Goal: Find specific page/section: Find specific page/section

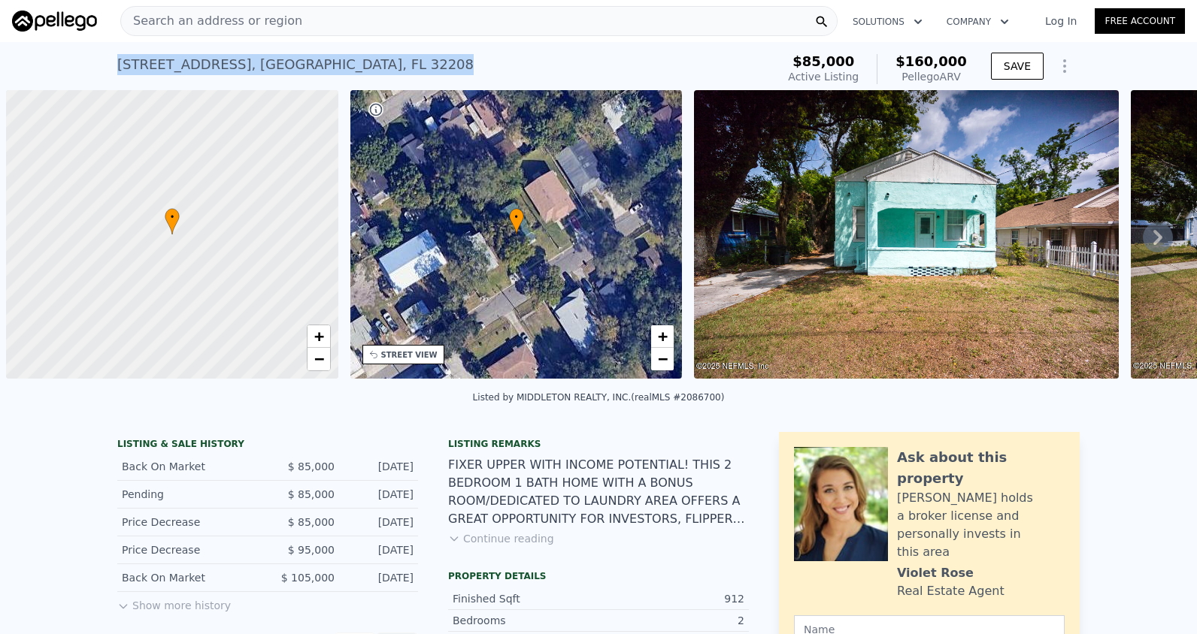
scroll to position [0, 6]
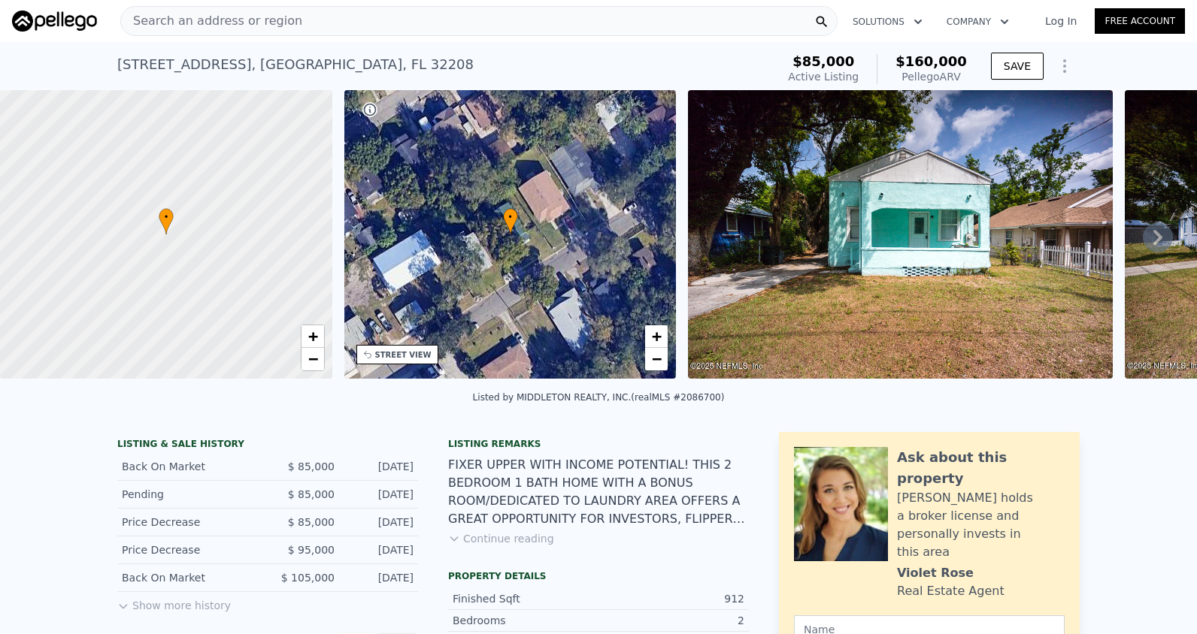
click at [297, 21] on div "Search an address or region" at bounding box center [478, 21] width 717 height 30
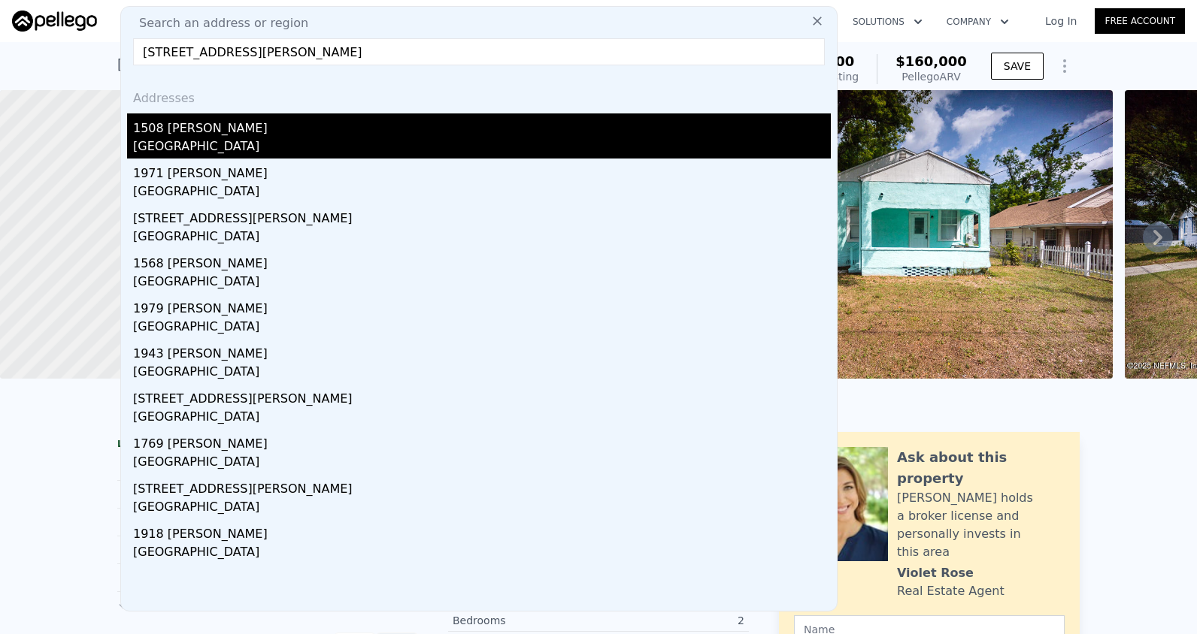
type input "[STREET_ADDRESS][PERSON_NAME]"
click at [287, 136] on div "1508 [PERSON_NAME]" at bounding box center [482, 125] width 698 height 24
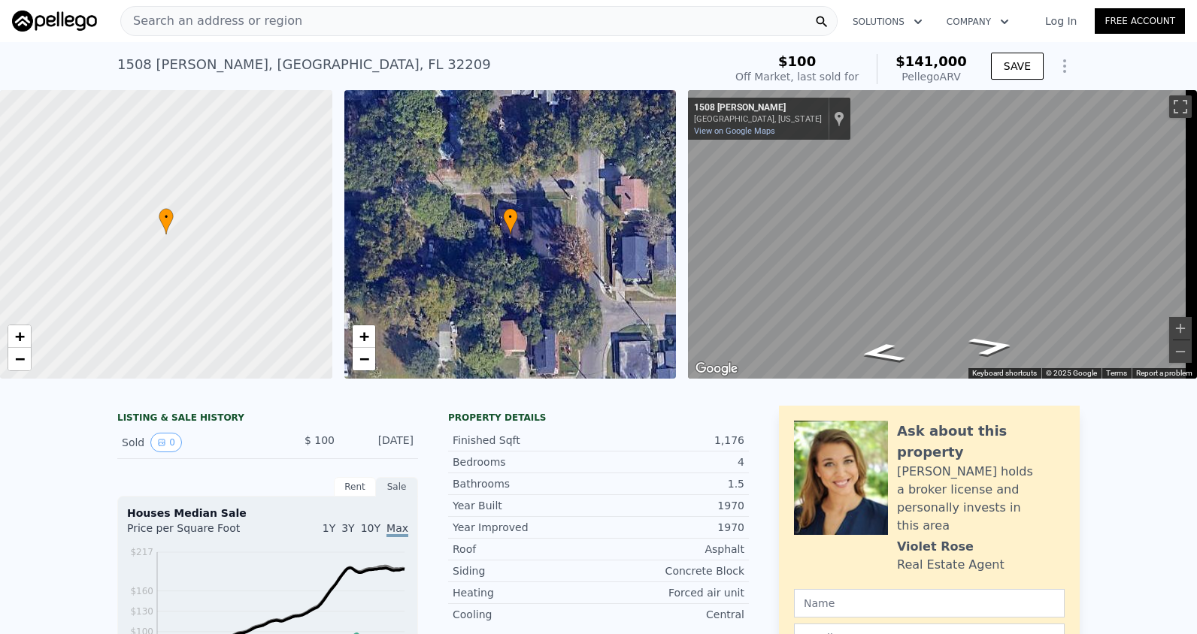
click at [576, 260] on div "• + − • + − ← Move left → Move right ↑ Move up ↓ Move down + Zoom in - Zoom out…" at bounding box center [598, 234] width 1197 height 289
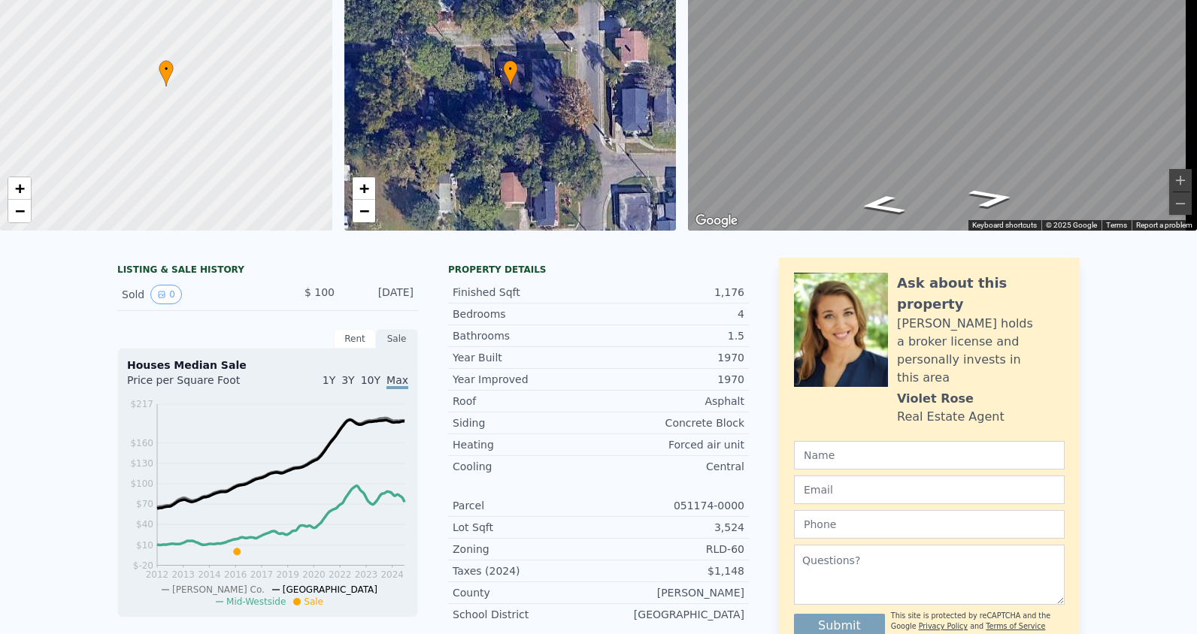
scroll to position [5, 0]
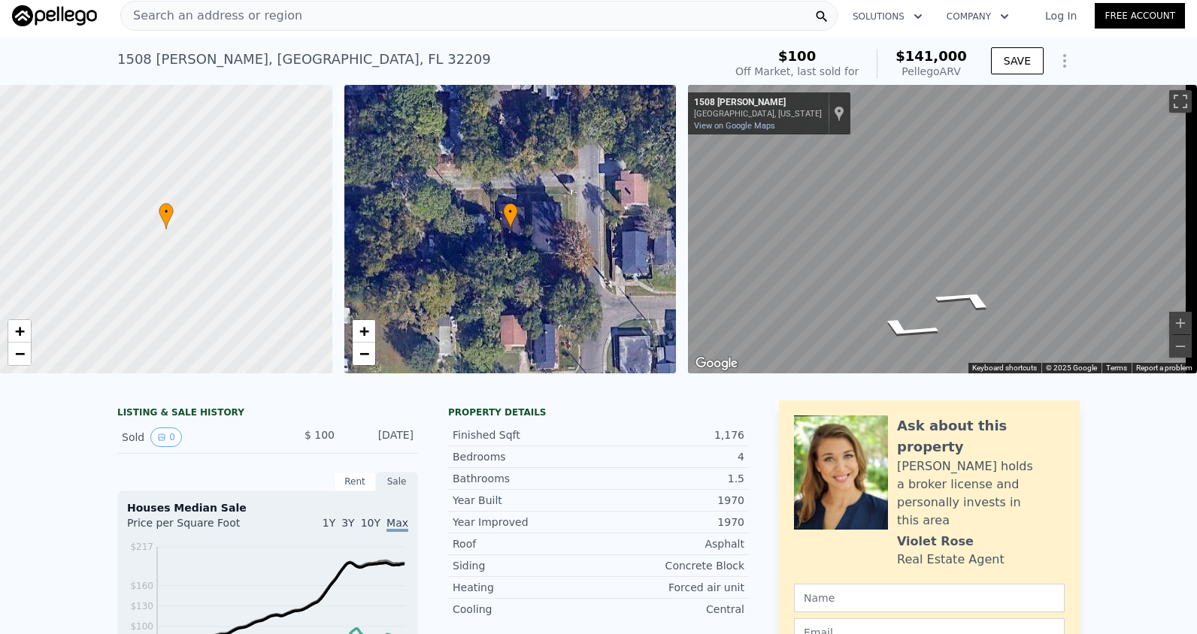
click at [647, 231] on div "• + − • + − ← Move left → Move right ↑ Move up ↓ Move down + Zoom in - Zoom out…" at bounding box center [598, 229] width 1197 height 289
click at [618, 245] on div "• + − • + − ← Move left → Move right ↑ Move up ↓ Move down + Zoom in - Zoom out…" at bounding box center [598, 229] width 1197 height 289
click at [602, 204] on div "• + − • + − ← Move left → Move right ↑ Move up ↓ Move down + Zoom in - Zoom out…" at bounding box center [598, 229] width 1197 height 289
click at [588, 211] on div "• + − • + − ← Move left → Move right ↑ Move up ↓ Move down + Zoom in - Zoom out…" at bounding box center [598, 229] width 1197 height 289
click at [581, 221] on div "• + − • + − ← Move left → Move right ↑ Move up ↓ Move down + Zoom in - Zoom out…" at bounding box center [598, 229] width 1197 height 289
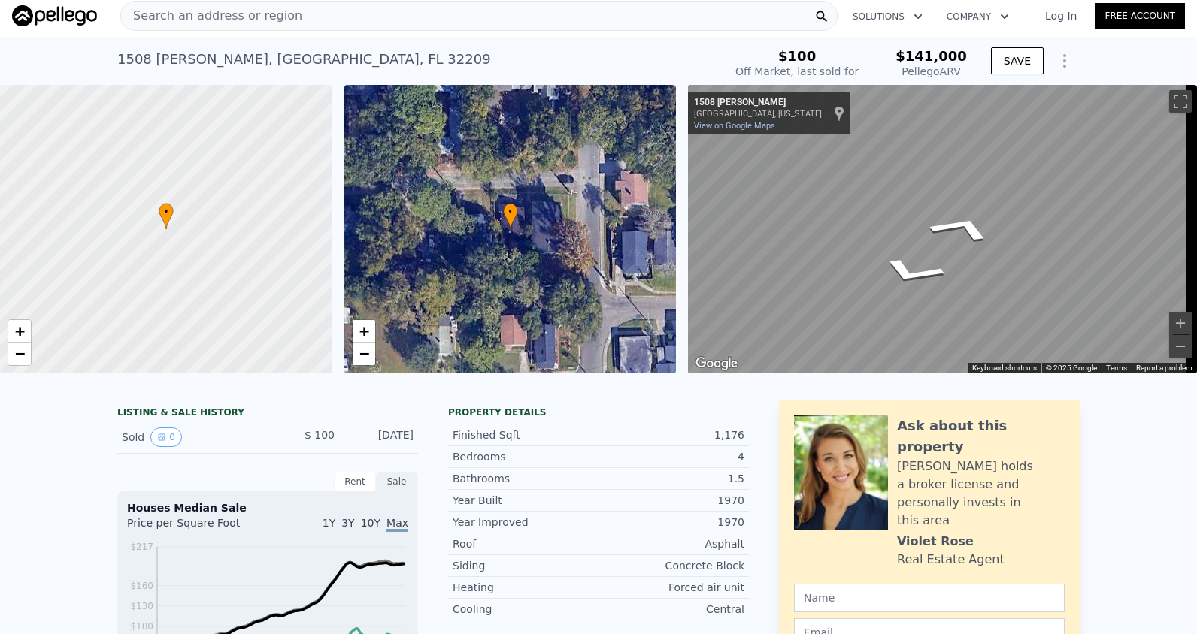
click at [592, 227] on div "• + − • + − ← Move left → Move right ↑ Move up ↓ Move down + Zoom in - Zoom out…" at bounding box center [598, 229] width 1197 height 289
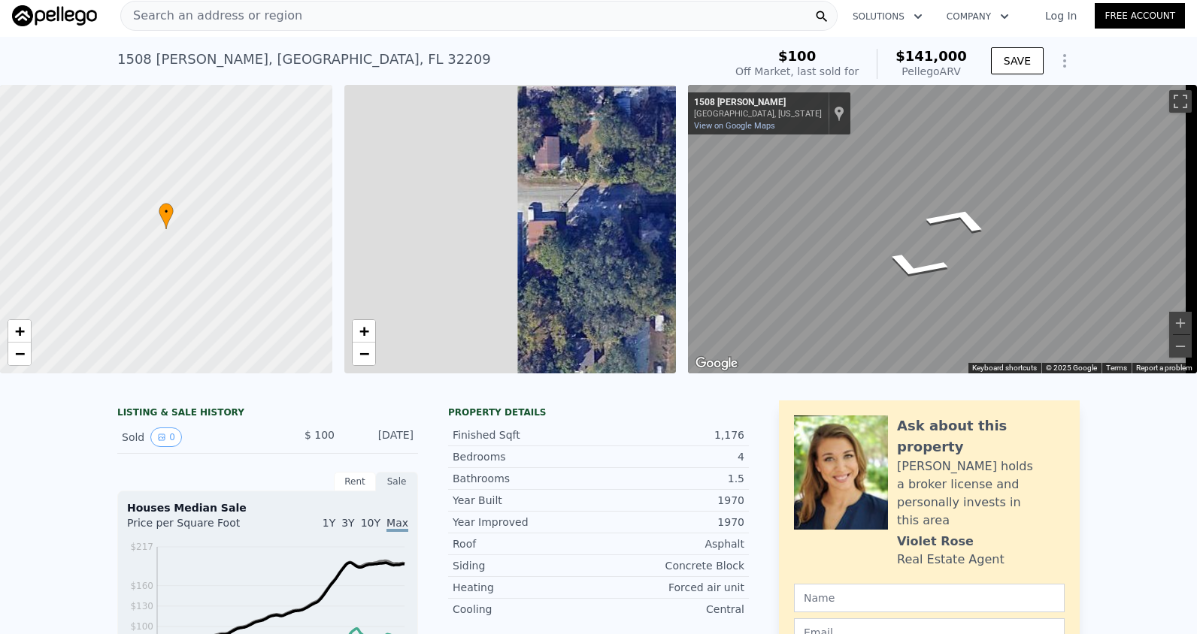
click at [903, 233] on div "• + − • + − ← Move left → Move right ↑ Move up ↓ Move down + Zoom in - Zoom out…" at bounding box center [598, 229] width 1197 height 289
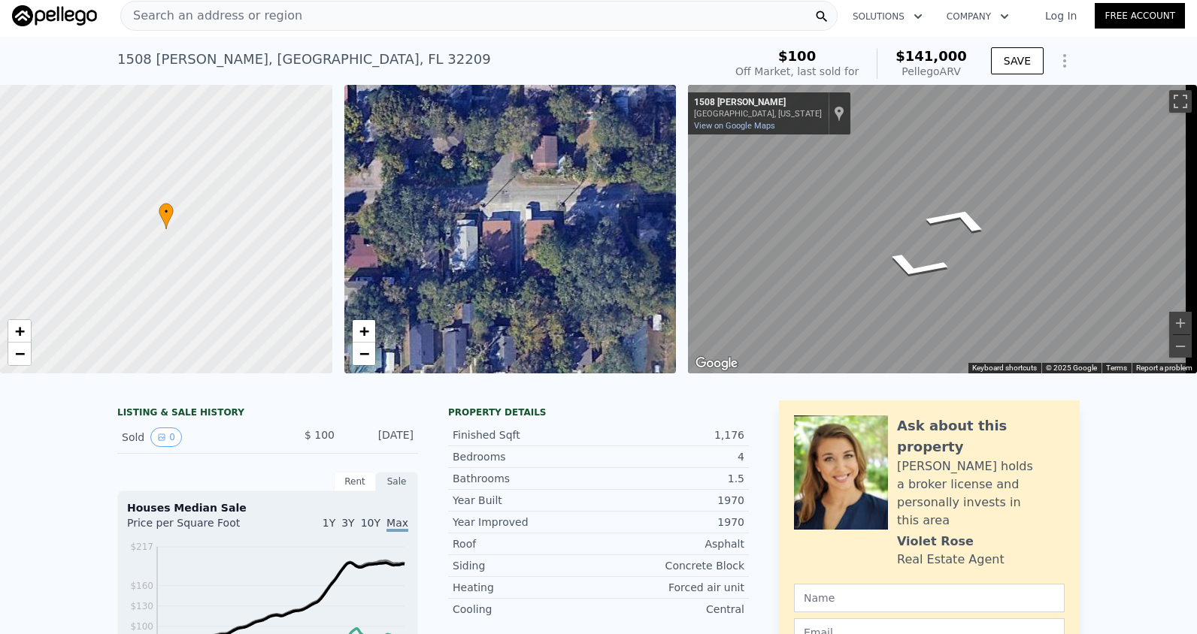
click at [407, 205] on div "• + −" at bounding box center [510, 229] width 332 height 289
